Goal: Information Seeking & Learning: Learn about a topic

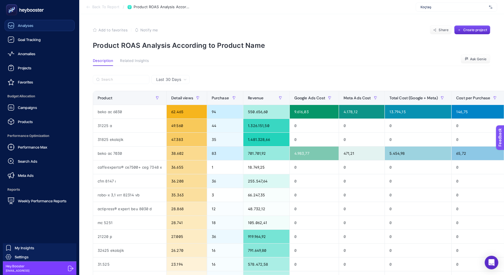
click at [16, 25] on div "Analyses" at bounding box center [21, 25] width 26 height 7
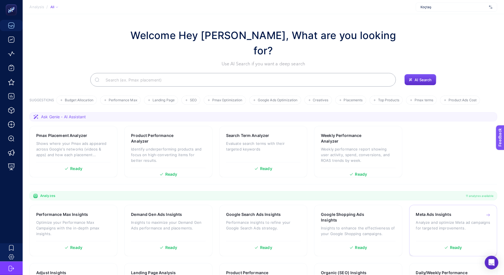
click at [418, 212] on h3 "Meta Ads Insights" at bounding box center [433, 215] width 35 height 6
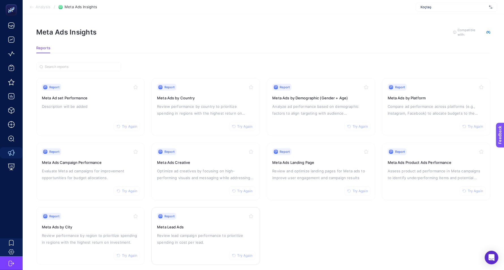
click at [210, 227] on h3 "Meta Lead Ads" at bounding box center [205, 227] width 97 height 6
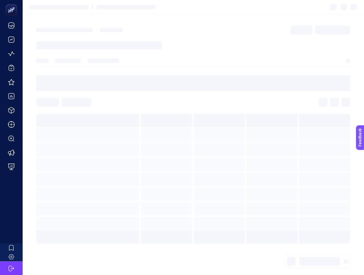
click at [291, 13] on section at bounding box center [194, 7] width 342 height 14
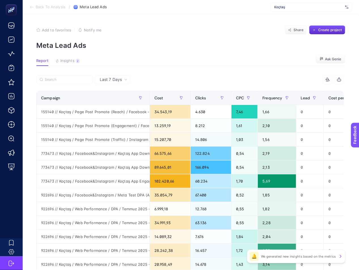
click at [50, 8] on span "Back To Analysis" at bounding box center [51, 7] width 30 height 5
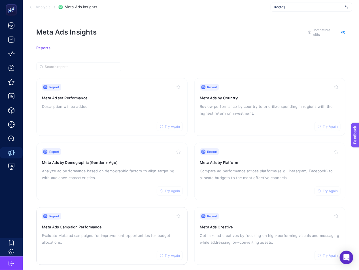
click at [97, 242] on p "Evaluate Meta ad campaigns for improvement opportunities for budget allocations." at bounding box center [112, 239] width 140 height 14
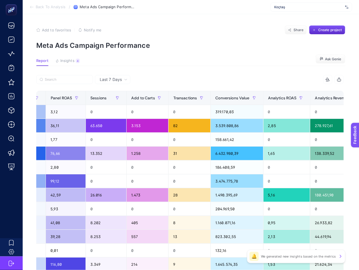
scroll to position [0, 425]
